Goal: Information Seeking & Learning: Learn about a topic

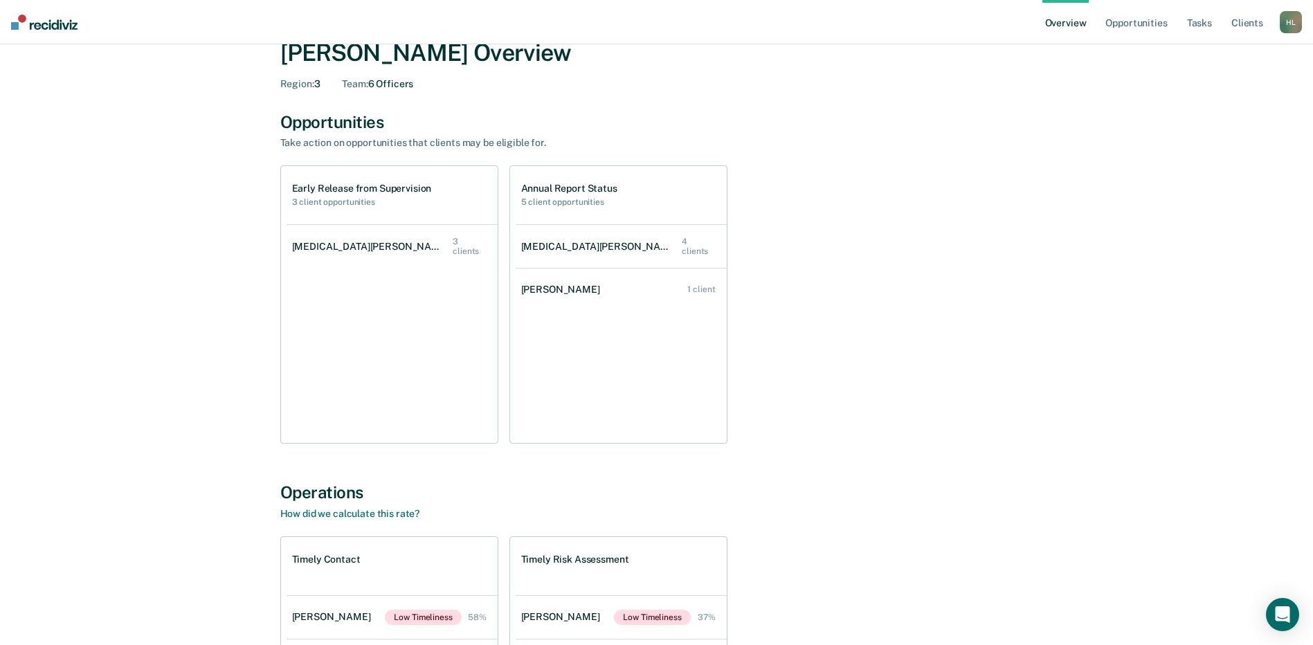
scroll to position [69, 0]
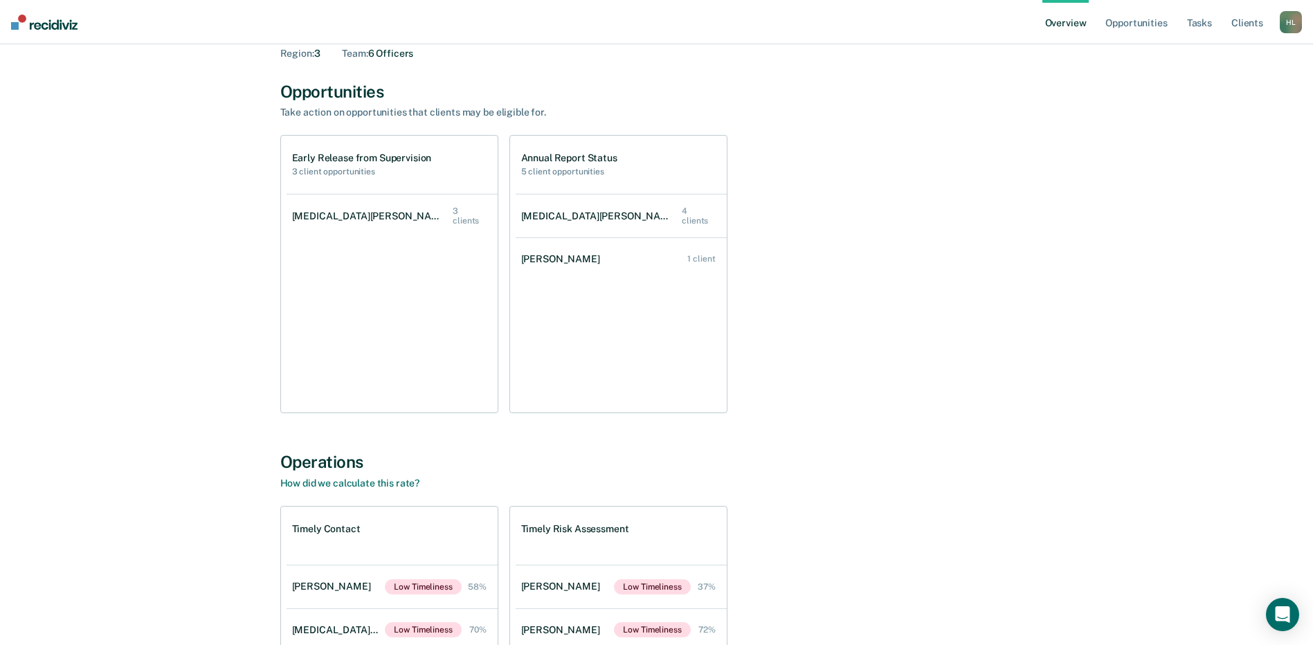
click at [315, 171] on h2 "3 client opportunities" at bounding box center [362, 172] width 140 height 10
click at [378, 156] on h1 "Early Release from Supervision" at bounding box center [362, 158] width 140 height 12
click at [316, 221] on div "[MEDICAL_DATA][PERSON_NAME]" at bounding box center [372, 216] width 161 height 12
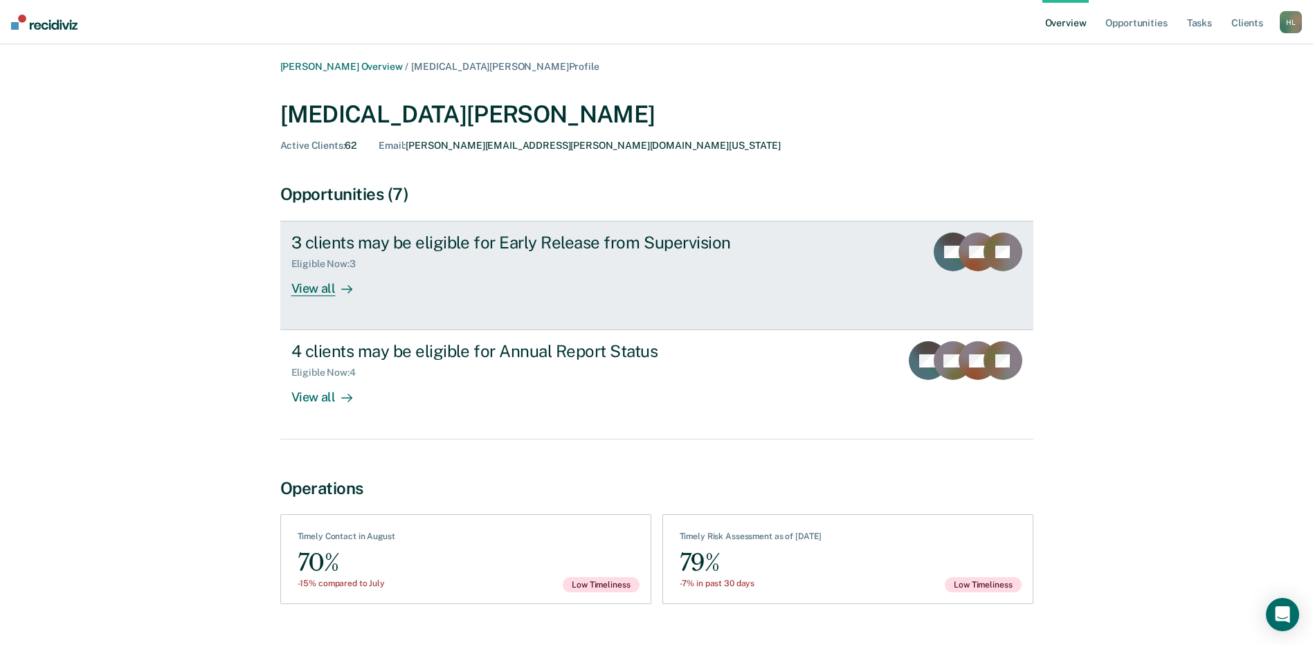
click at [325, 285] on div "View all" at bounding box center [330, 283] width 78 height 27
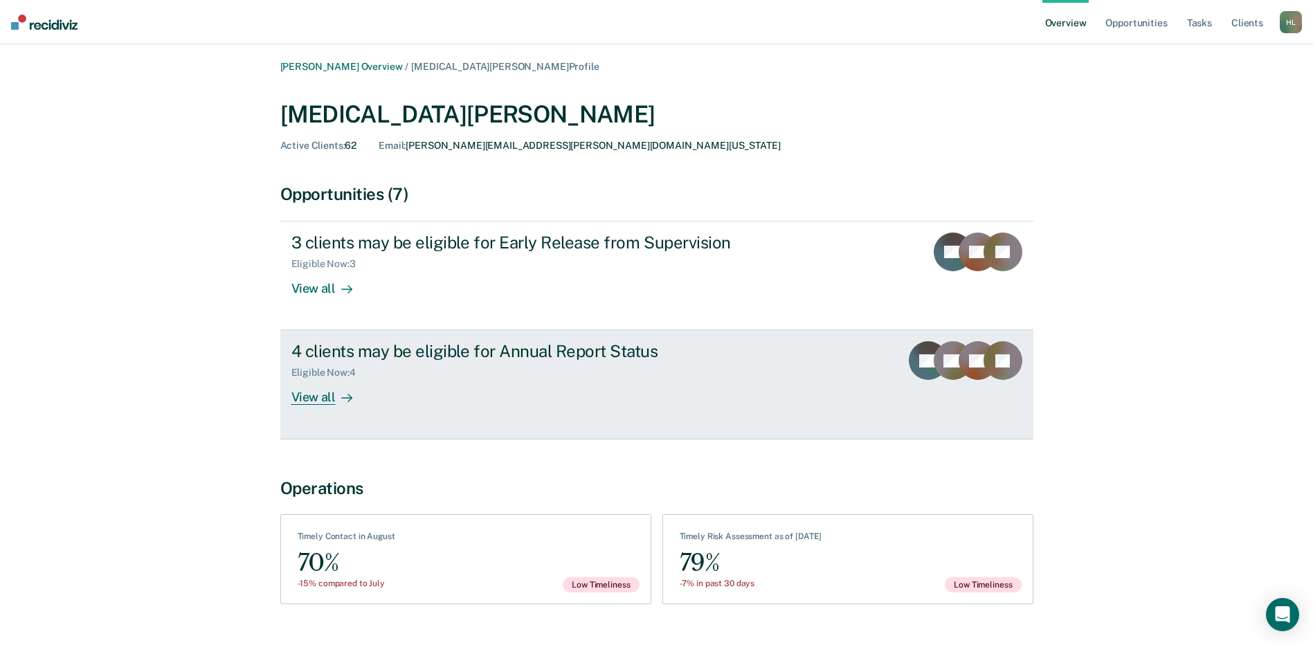
click at [336, 368] on div "Eligible Now : 4" at bounding box center [328, 373] width 75 height 12
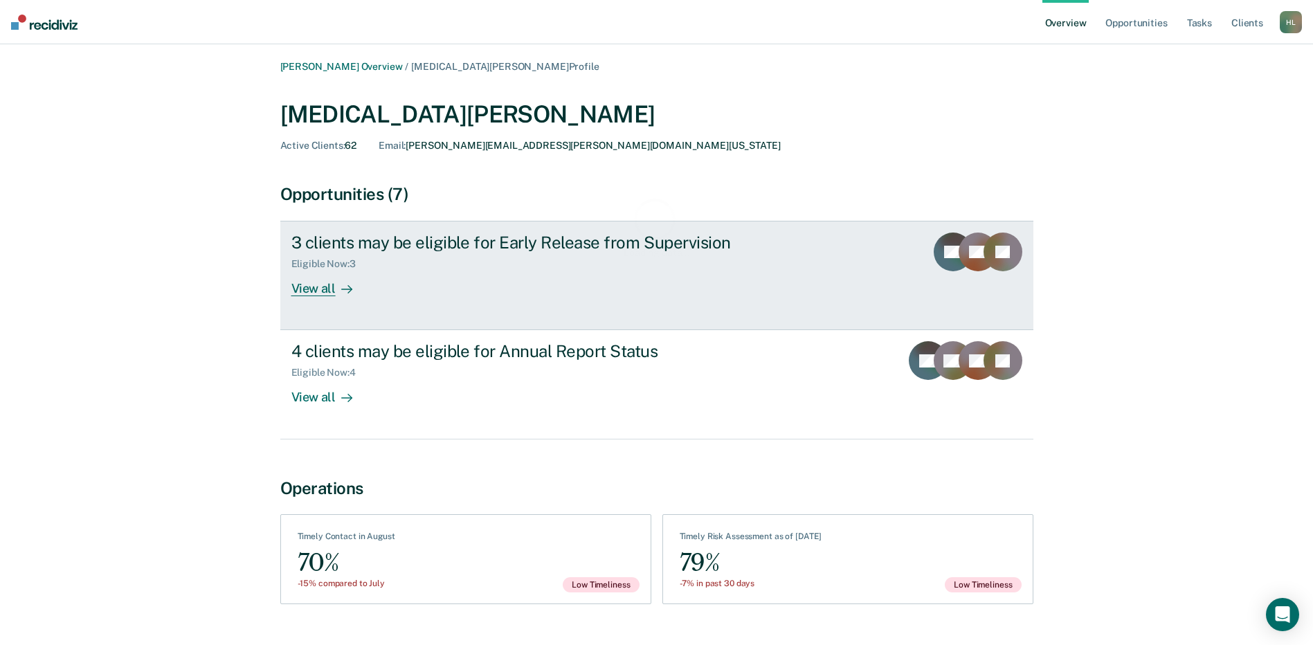
drag, startPoint x: 523, startPoint y: 321, endPoint x: 512, endPoint y: 323, distance: 11.2
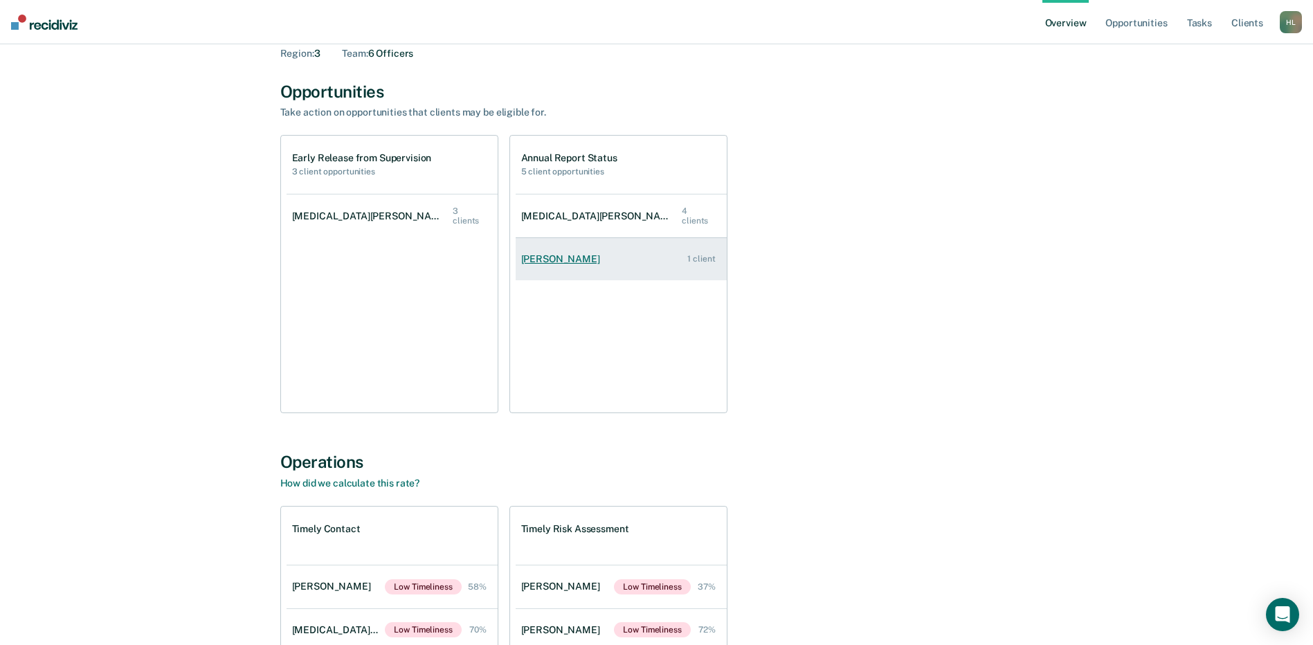
click at [537, 262] on div "[PERSON_NAME]" at bounding box center [563, 259] width 84 height 12
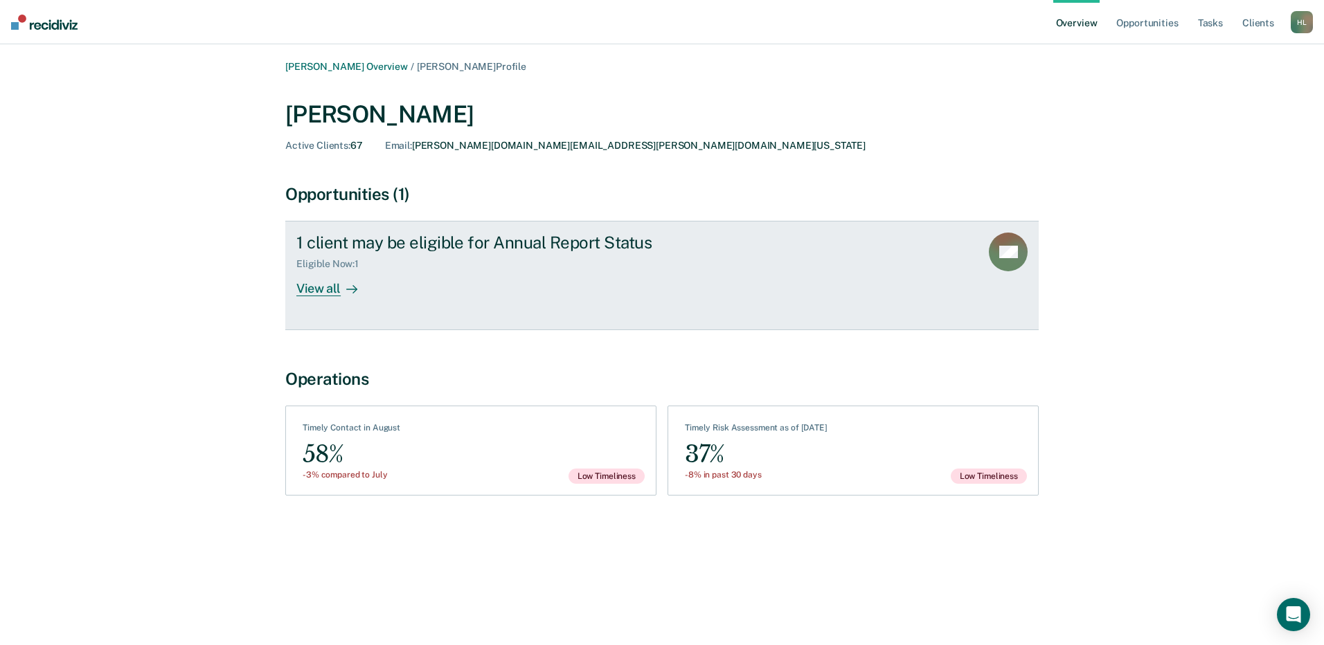
click at [354, 285] on icon at bounding box center [351, 289] width 11 height 11
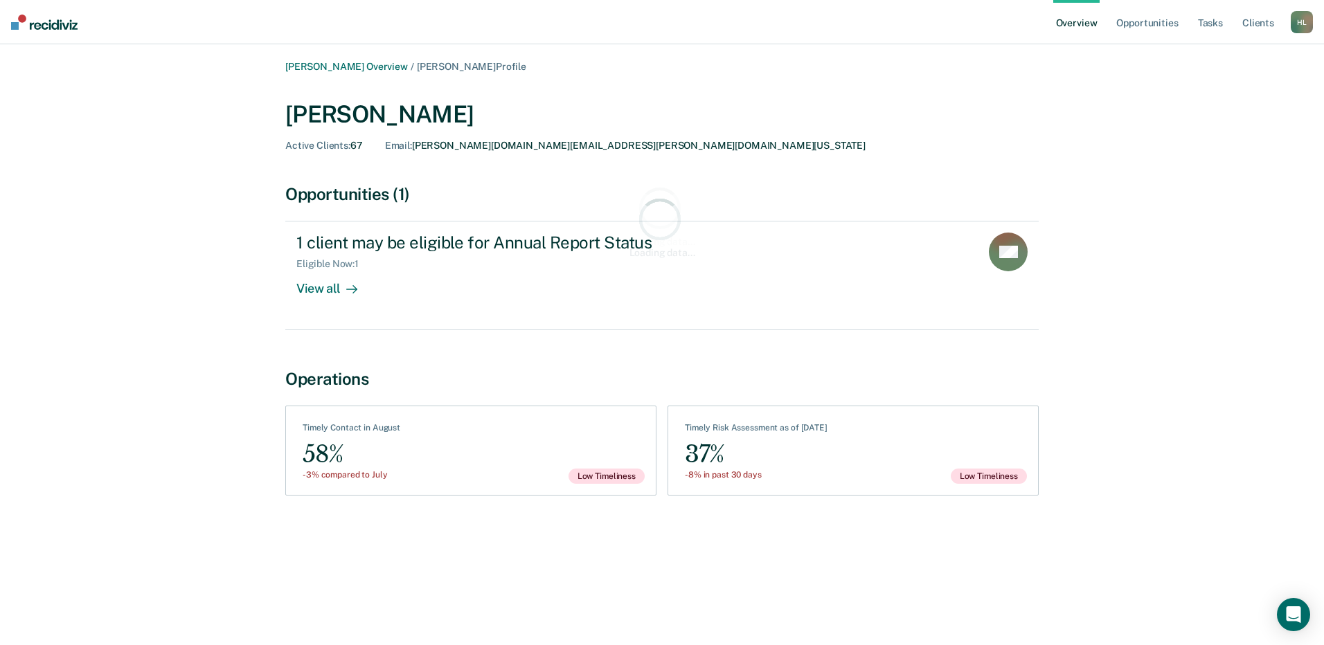
drag, startPoint x: 270, startPoint y: 336, endPoint x: 186, endPoint y: 341, distance: 84.6
